Goal: Task Accomplishment & Management: Use online tool/utility

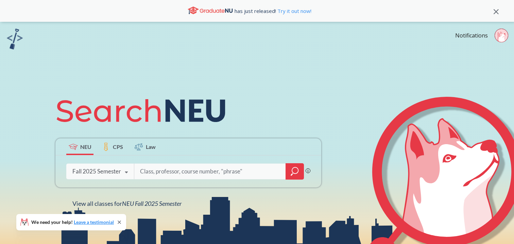
click at [163, 171] on input "search" at bounding box center [210, 171] width 142 height 14
type input "2301"
click at [299, 175] on div at bounding box center [295, 171] width 18 height 16
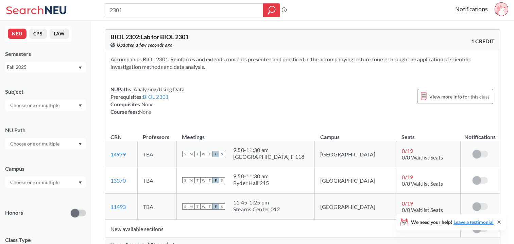
click at [500, 14] on icon at bounding box center [502, 10] width 8 height 11
click at [232, 88] on div "NUPaths: Analyzing/Using Data Prerequisites: BIOL 2301 Corequisites: None Cours…" at bounding box center [303, 100] width 384 height 30
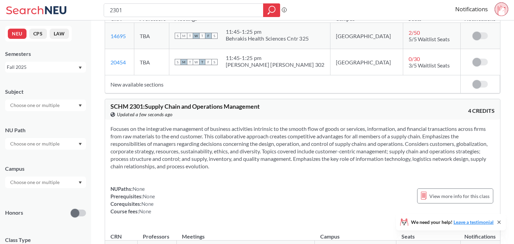
scroll to position [526, 0]
drag, startPoint x: 112, startPoint y: 10, endPoint x: 151, endPoint y: 11, distance: 38.5
click at [151, 11] on input "2301" at bounding box center [183, 10] width 149 height 12
type input "2201"
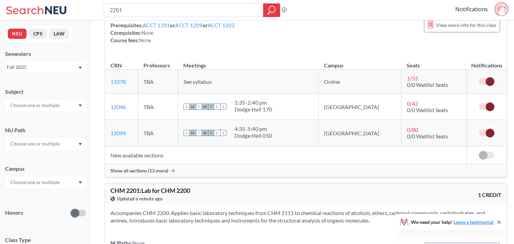
scroll to position [100, 0]
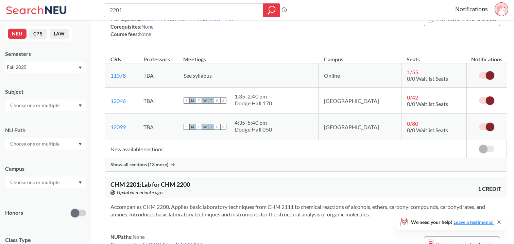
click at [151, 147] on td "New available sections" at bounding box center [286, 149] width 362 height 18
click at [149, 166] on span "Show all sections (13 more)" at bounding box center [140, 164] width 58 height 6
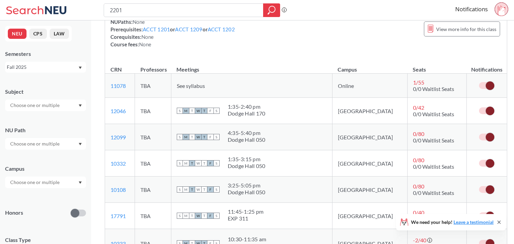
scroll to position [92, 0]
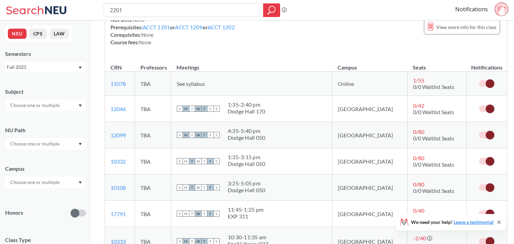
click at [486, 82] on span at bounding box center [490, 83] width 9 height 9
click at [479, 80] on input "checkbox" at bounding box center [479, 80] width 0 height 0
drag, startPoint x: 113, startPoint y: 10, endPoint x: 147, endPoint y: 10, distance: 34.0
click at [147, 10] on input "2201" at bounding box center [183, 10] width 149 height 12
type input "2301"
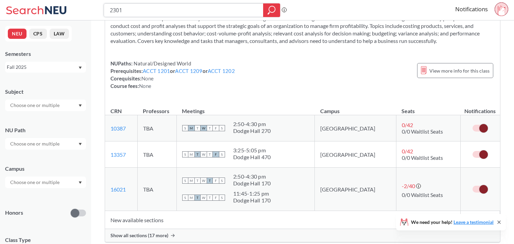
scroll to position [1328, 0]
click at [146, 232] on span "Show all sections (17 more)" at bounding box center [140, 235] width 58 height 6
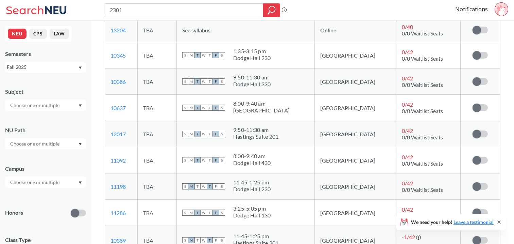
scroll to position [1736, 0]
click at [481, 182] on label at bounding box center [480, 185] width 15 height 7
click at [473, 182] on input "checkbox" at bounding box center [473, 182] width 0 height 0
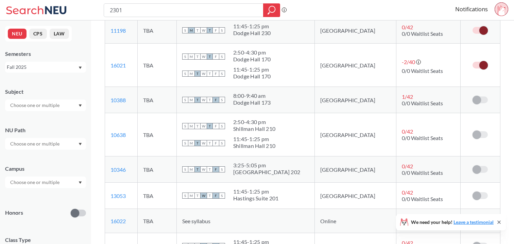
scroll to position [1359, 0]
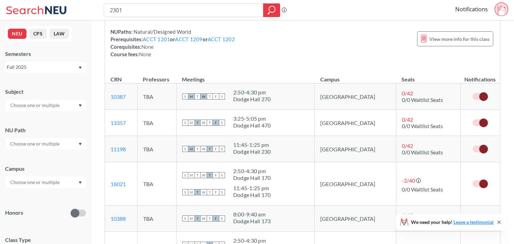
click at [480, 118] on span at bounding box center [484, 122] width 9 height 9
click at [473, 119] on input "checkbox" at bounding box center [473, 119] width 0 height 0
click at [480, 92] on span at bounding box center [484, 96] width 9 height 9
click at [473, 93] on input "checkbox" at bounding box center [473, 93] width 0 height 0
click at [483, 179] on span at bounding box center [484, 183] width 9 height 9
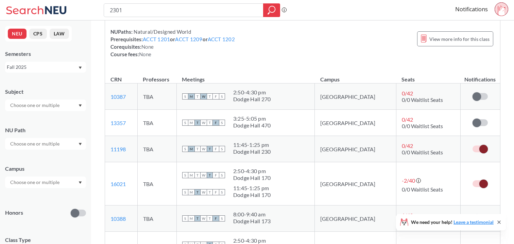
click at [473, 180] on input "checkbox" at bounding box center [473, 180] width 0 height 0
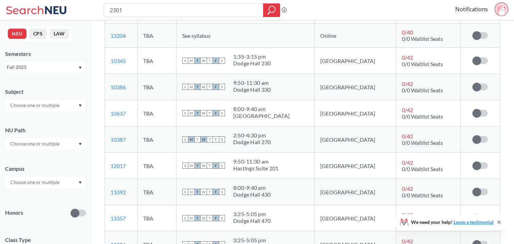
scroll to position [1662, 0]
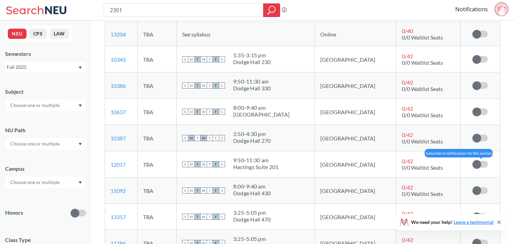
click at [480, 160] on span at bounding box center [477, 164] width 9 height 9
click at [473, 161] on input "checkbox" at bounding box center [473, 161] width 0 height 0
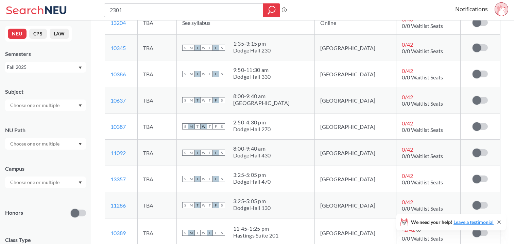
scroll to position [1693, 0]
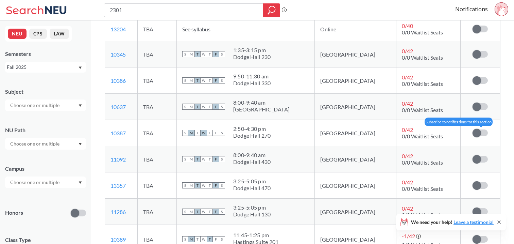
click at [477, 129] on span at bounding box center [477, 133] width 9 height 9
click at [473, 129] on input "checkbox" at bounding box center [473, 129] width 0 height 0
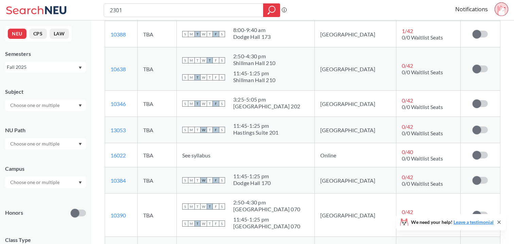
scroll to position [1479, 0]
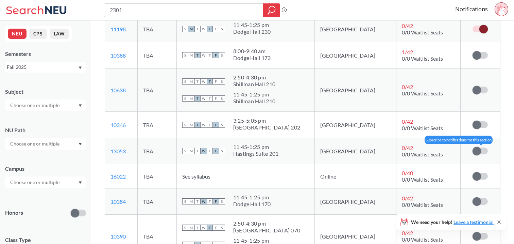
click at [479, 147] on span at bounding box center [477, 151] width 9 height 9
click at [473, 147] on input "checkbox" at bounding box center [473, 147] width 0 height 0
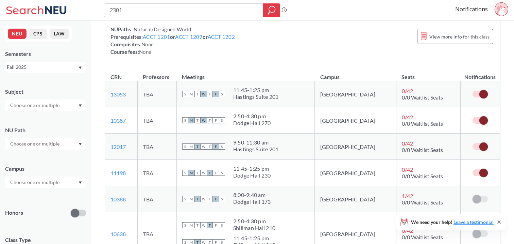
scroll to position [1366, 0]
